Goal: Find specific page/section: Find specific page/section

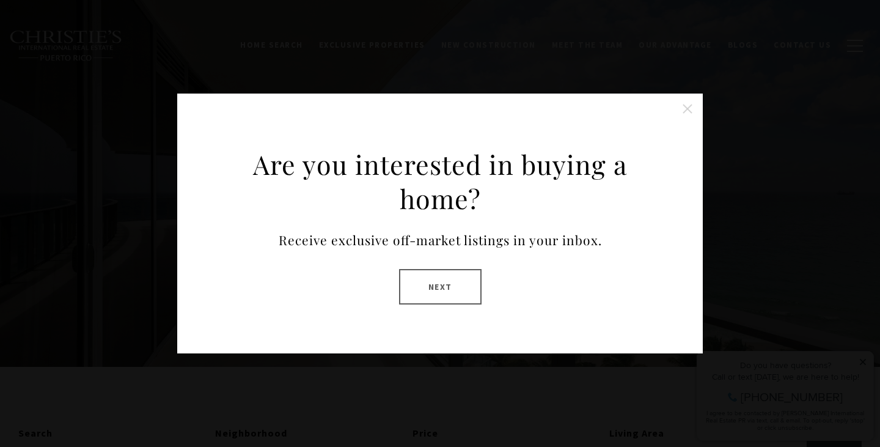
click at [691, 109] on button "Close this option" at bounding box center [687, 109] width 24 height 24
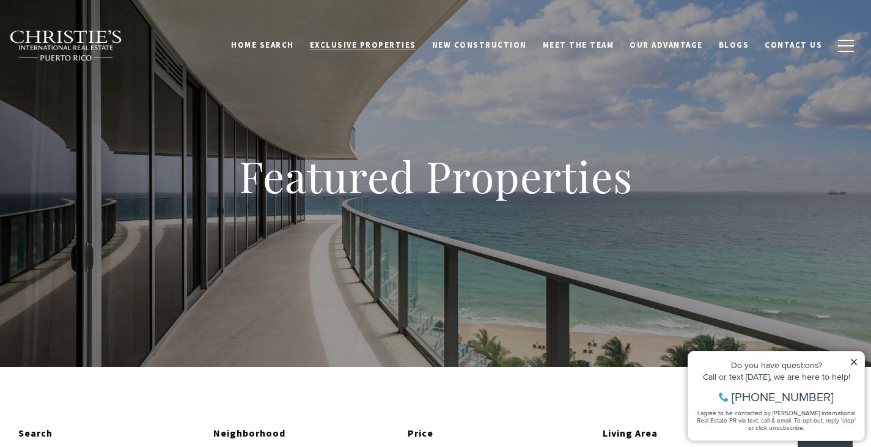
click at [395, 50] on span "Exclusive Properties" at bounding box center [363, 45] width 106 height 10
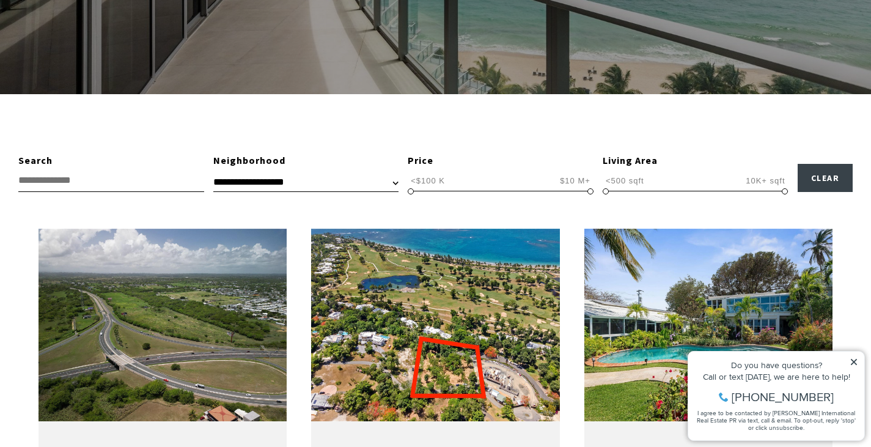
scroll to position [349, 0]
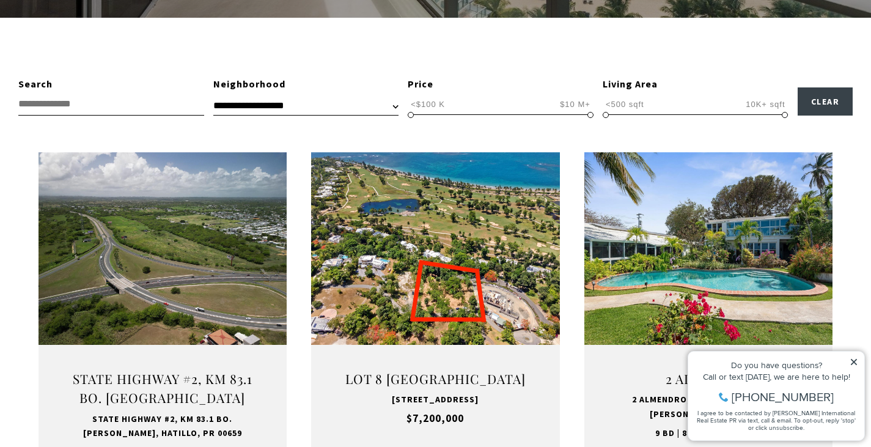
click at [93, 104] on input "text" at bounding box center [111, 104] width 186 height 23
type input "*******"
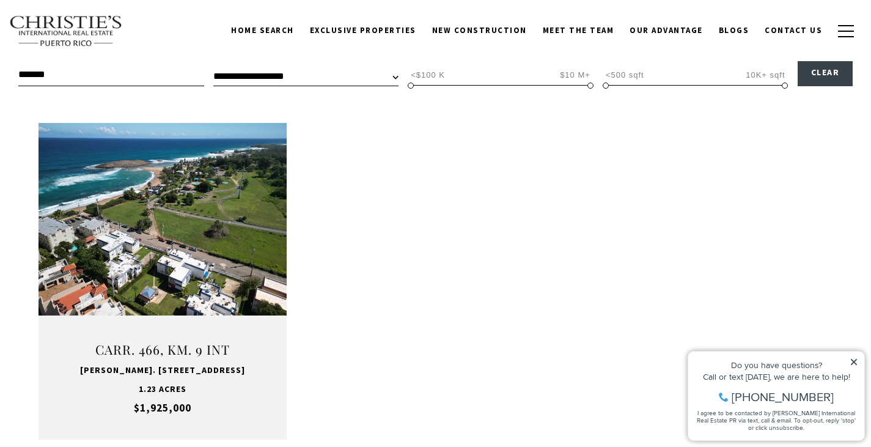
scroll to position [376, 0]
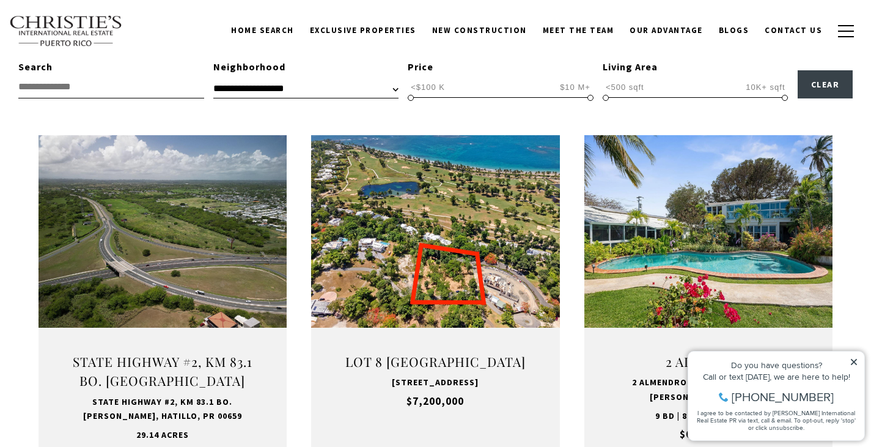
scroll to position [367, 0]
